Goal: Information Seeking & Learning: Find specific fact

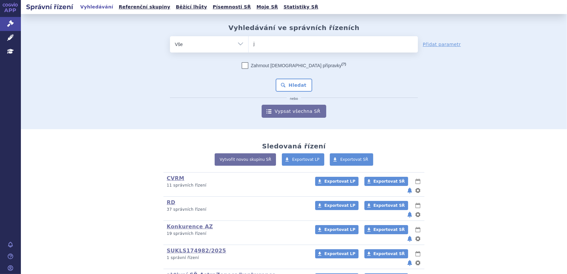
type input "ja"
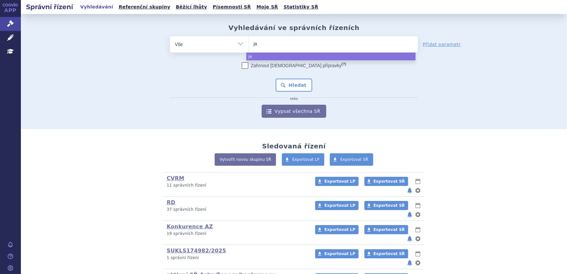
type input "jar"
type input "jardia"
type input "jardianc"
type input "[MEDICAL_DATA]"
select select "[MEDICAL_DATA]"
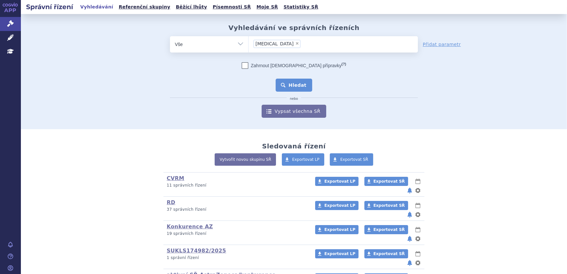
click at [303, 86] on button "Hledat" at bounding box center [294, 85] width 37 height 13
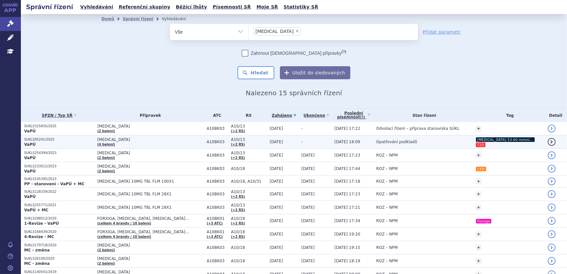
click at [314, 140] on td "-" at bounding box center [314, 141] width 33 height 13
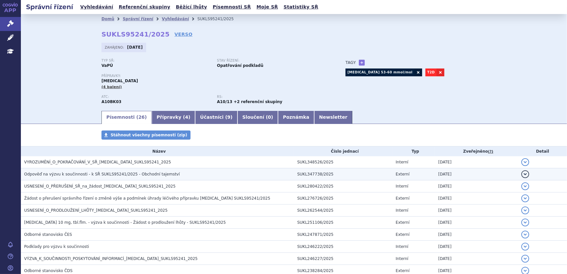
click at [191, 173] on h3 "Odpověď na výzvu k součinnosti - k SŘ SUKLS95241/2025 - Obchodní tajemství" at bounding box center [159, 174] width 270 height 7
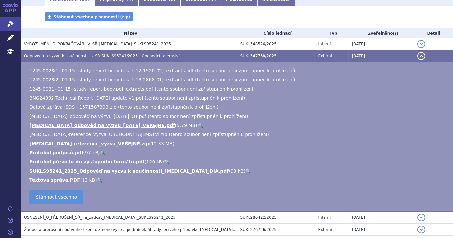
scroll to position [118, 0]
